Goal: Check status: Check status

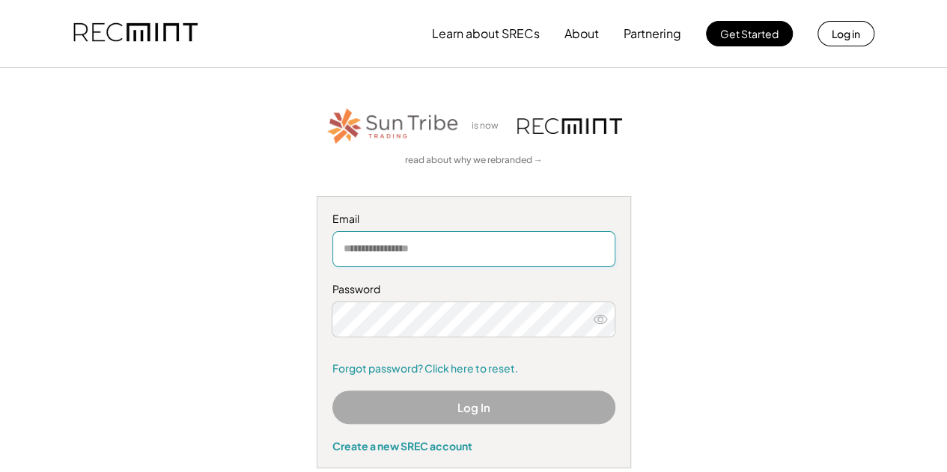
click at [447, 243] on input "email" at bounding box center [473, 249] width 283 height 36
type input "**********"
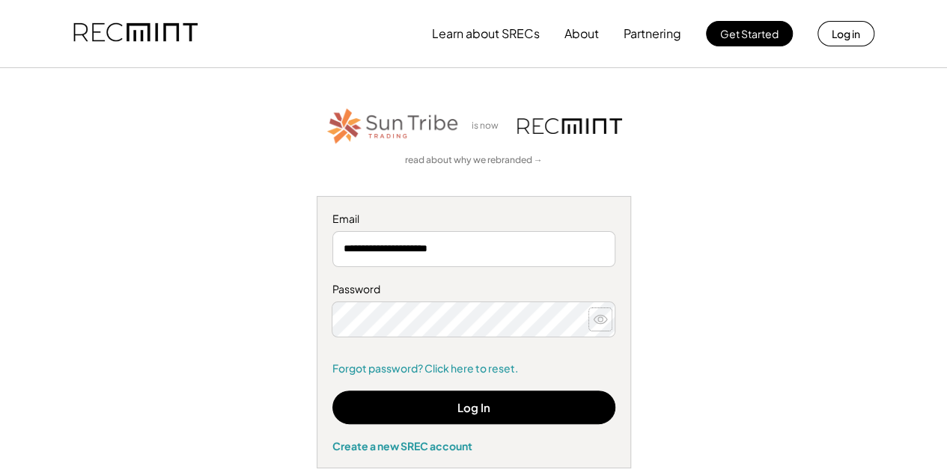
click at [600, 320] on icon at bounding box center [600, 319] width 15 height 15
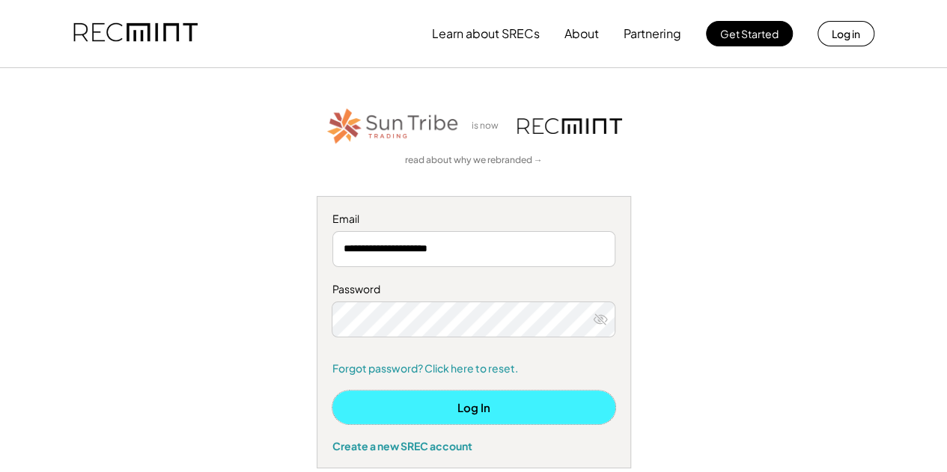
click at [475, 411] on button "Log In" at bounding box center [473, 408] width 283 height 34
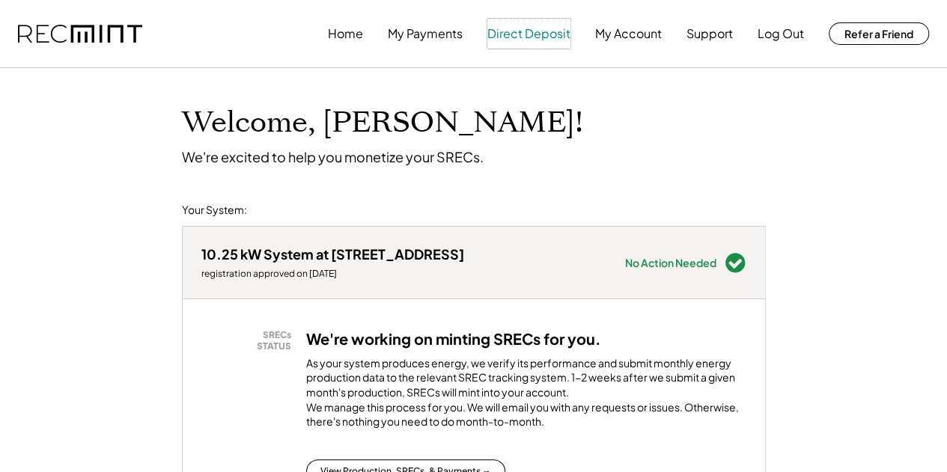
click at [532, 32] on button "Direct Deposit" at bounding box center [528, 34] width 83 height 30
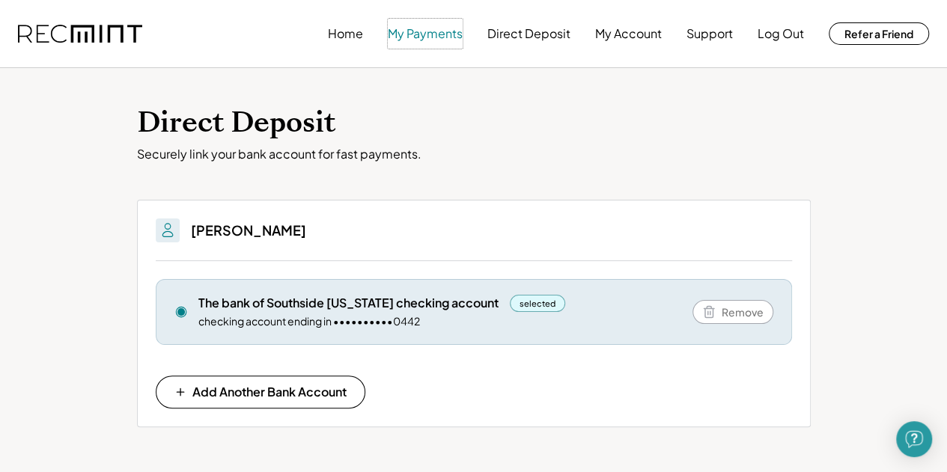
click at [442, 33] on button "My Payments" at bounding box center [425, 34] width 75 height 30
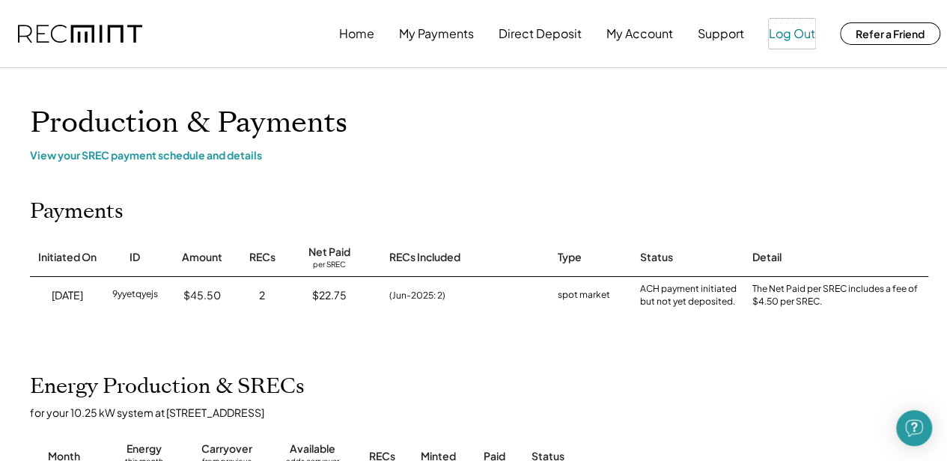
click at [790, 42] on button "Log Out" at bounding box center [792, 34] width 46 height 30
